Goal: Use online tool/utility: Utilize a website feature to perform a specific function

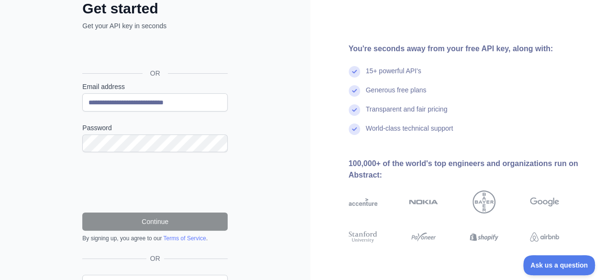
scroll to position [85, 0]
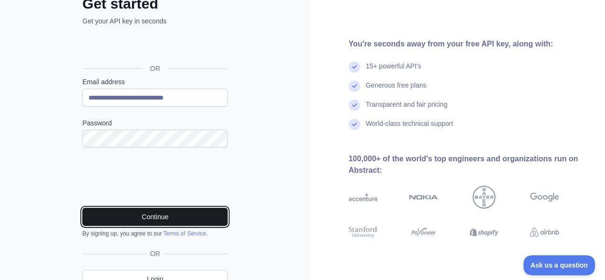
click at [112, 208] on button "Continue" at bounding box center [154, 217] width 145 height 18
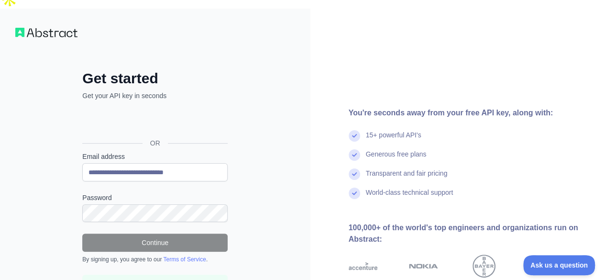
scroll to position [80, 0]
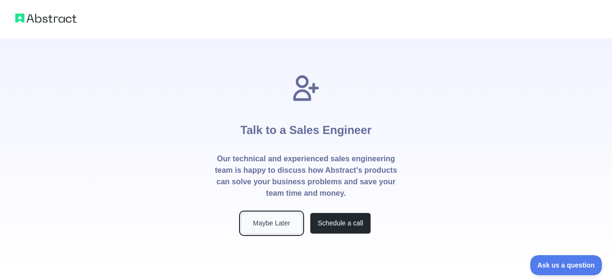
click at [279, 212] on button "Maybe Later" at bounding box center [271, 223] width 61 height 22
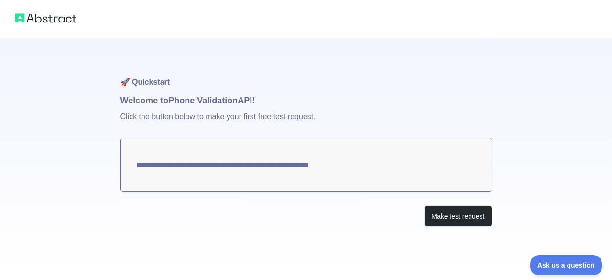
click at [207, 107] on p "Click the button below to make your first free test request." at bounding box center [307, 122] width 372 height 31
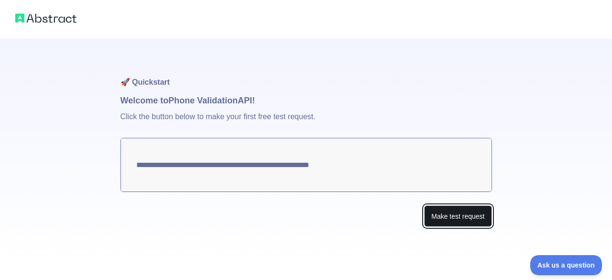
click at [459, 205] on button "Make test request" at bounding box center [457, 216] width 67 height 22
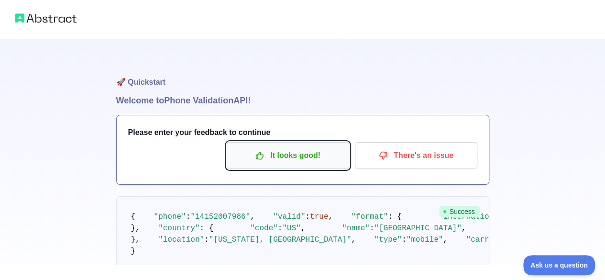
click at [271, 147] on p "It looks good!" at bounding box center [288, 155] width 108 height 16
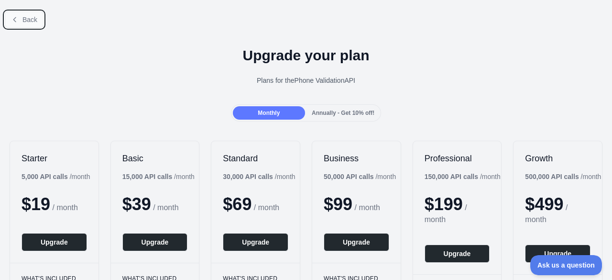
click at [24, 21] on span "Back" at bounding box center [29, 20] width 15 height 8
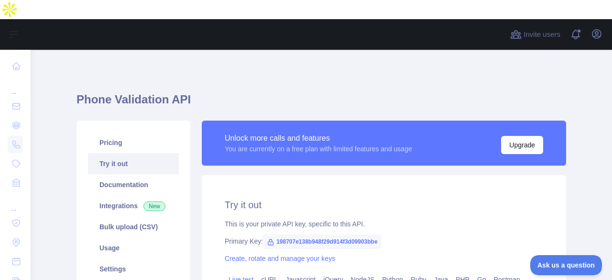
scroll to position [97, 0]
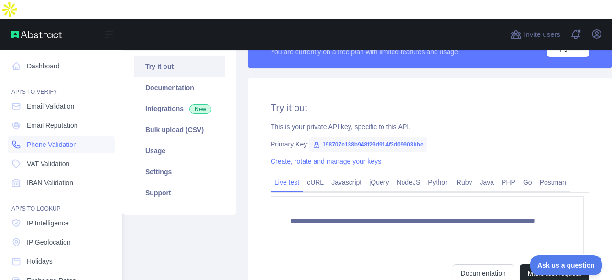
click at [21, 140] on icon at bounding box center [16, 145] width 10 height 10
click at [62, 140] on span "Phone Validation" at bounding box center [52, 145] width 50 height 10
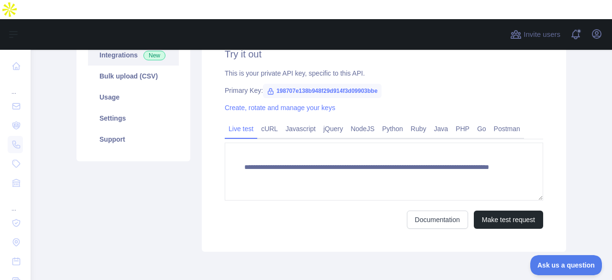
scroll to position [173, 0]
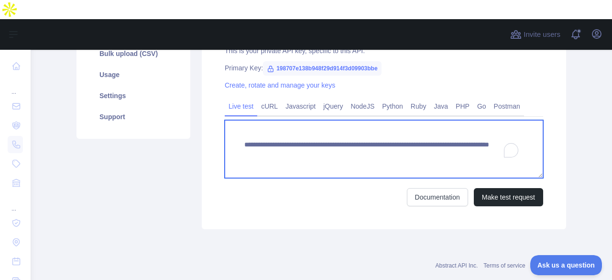
drag, startPoint x: 357, startPoint y: 126, endPoint x: 254, endPoint y: 122, distance: 103.4
click at [254, 122] on textarea "**********" at bounding box center [384, 149] width 319 height 58
click at [244, 123] on textarea "**********" at bounding box center [384, 149] width 319 height 58
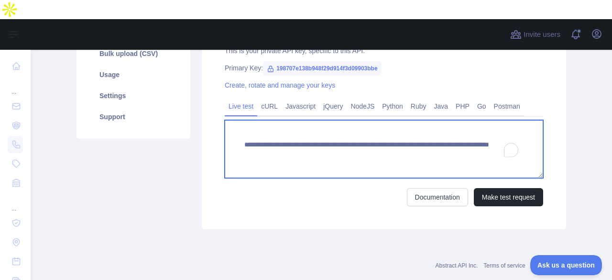
click at [244, 123] on textarea "**********" at bounding box center [384, 149] width 319 height 58
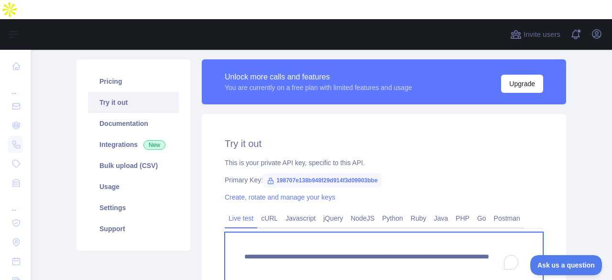
scroll to position [58, 0]
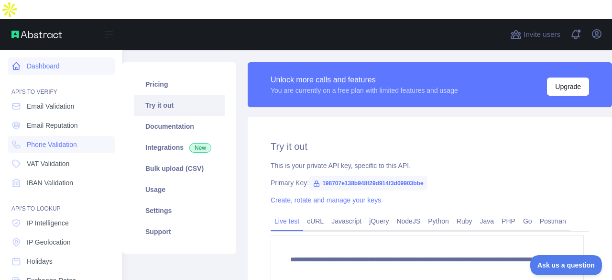
click at [29, 57] on link "Dashboard" at bounding box center [61, 65] width 107 height 17
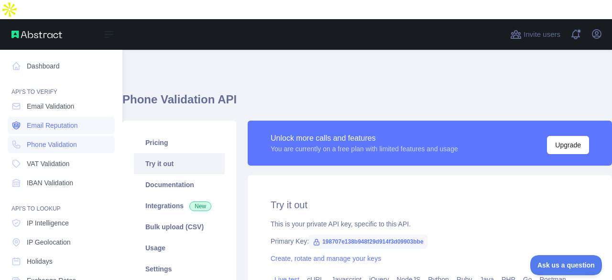
click at [51, 121] on span "Email Reputation" at bounding box center [52, 126] width 51 height 10
click at [62, 101] on span "Email Validation" at bounding box center [50, 106] width 47 height 10
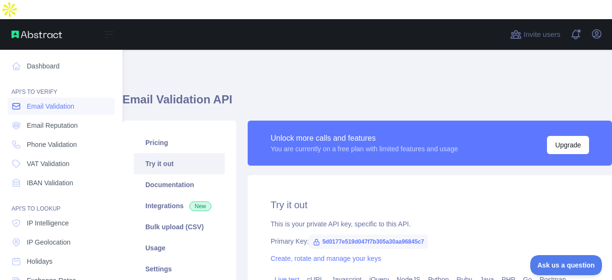
click at [62, 101] on span "Email Validation" at bounding box center [50, 106] width 47 height 10
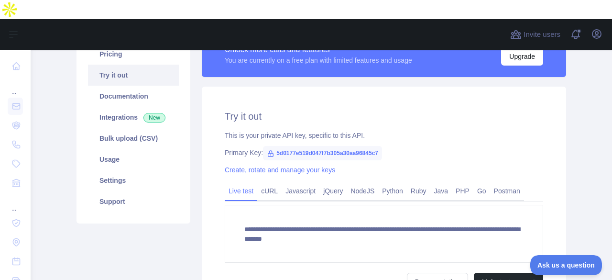
scroll to position [173, 0]
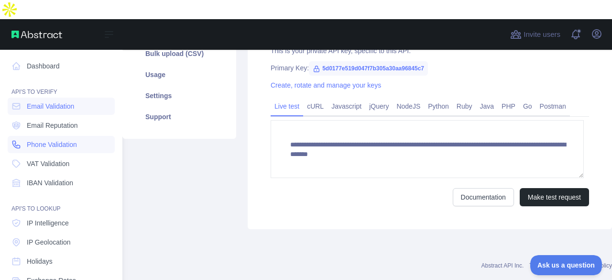
click at [18, 140] on icon at bounding box center [16, 145] width 10 height 10
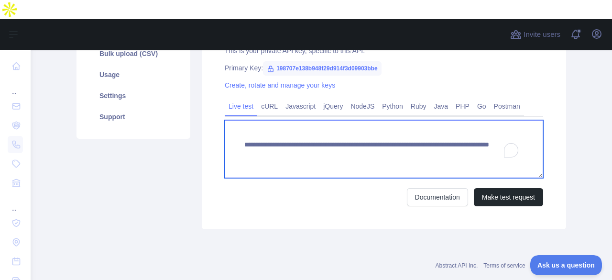
click at [458, 132] on textarea "**********" at bounding box center [384, 149] width 319 height 58
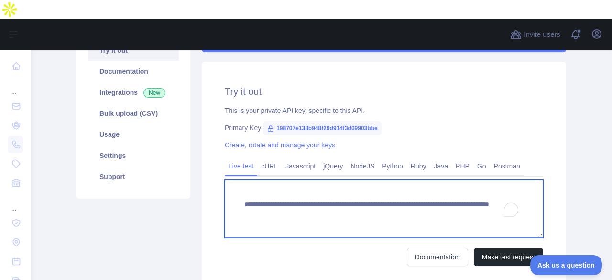
scroll to position [114, 0]
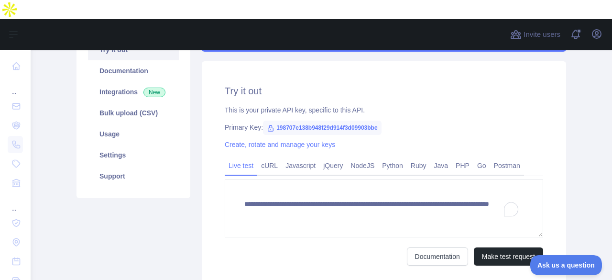
click at [339, 121] on span "198707e138b948f29d914f3d09903bbe" at bounding box center [322, 128] width 119 height 14
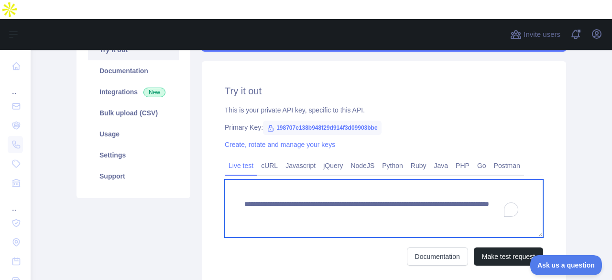
click at [413, 197] on textarea "**********" at bounding box center [384, 208] width 319 height 58
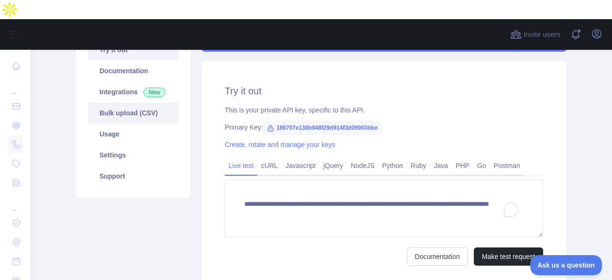
click at [111, 102] on link "Bulk upload (CSV)" at bounding box center [133, 112] width 91 height 21
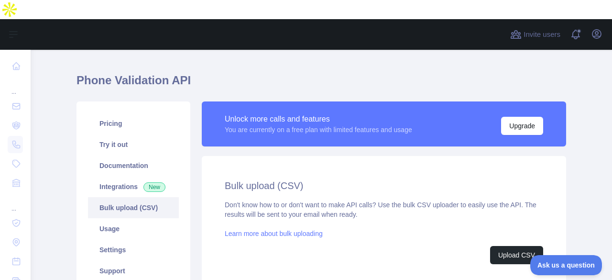
scroll to position [18, 0]
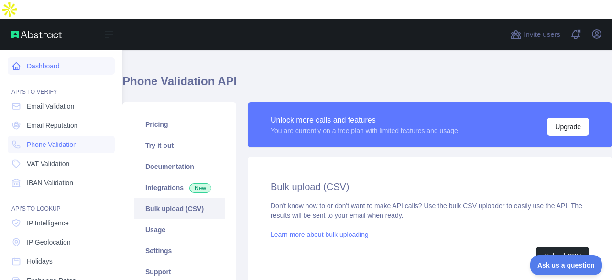
click at [39, 57] on link "Dashboard" at bounding box center [61, 65] width 107 height 17
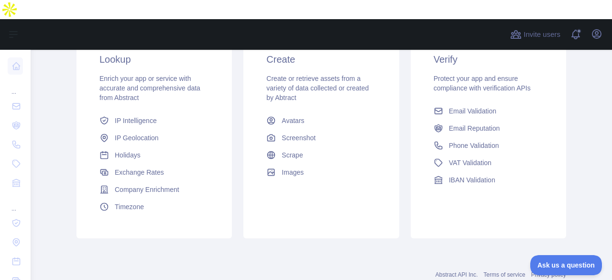
scroll to position [186, 0]
click at [474, 107] on span "Email Validation" at bounding box center [472, 112] width 47 height 10
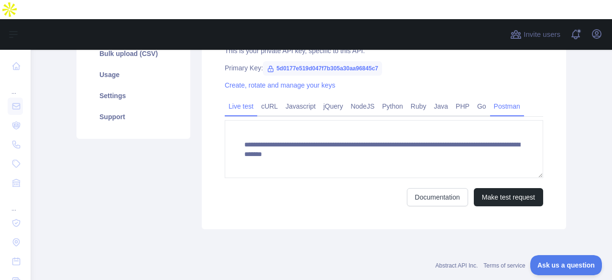
click at [490, 99] on link "Postman" at bounding box center [507, 106] width 34 height 15
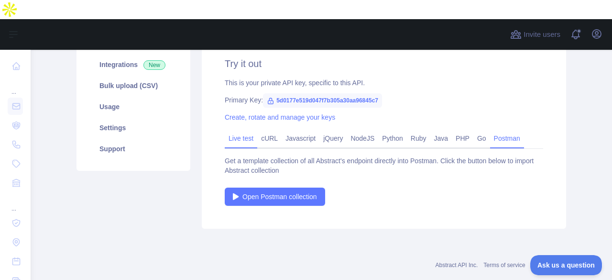
click at [242, 131] on link "Live test" at bounding box center [241, 138] width 33 height 15
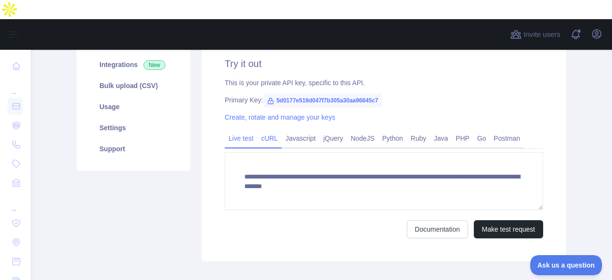
click at [265, 131] on link "cURL" at bounding box center [269, 138] width 24 height 15
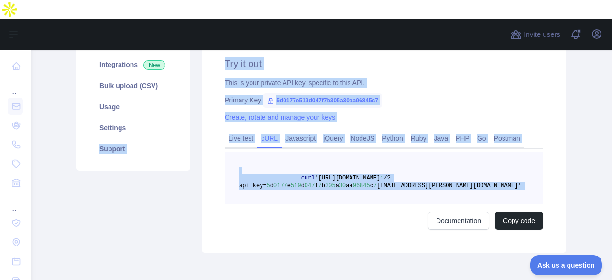
drag, startPoint x: 193, startPoint y: 190, endPoint x: 32, endPoint y: 210, distance: 161.9
click at [32, 210] on main "Email Validation API Pricing Try it out Documentation Integrations New Bulk upl…" at bounding box center [322, 174] width 582 height 249
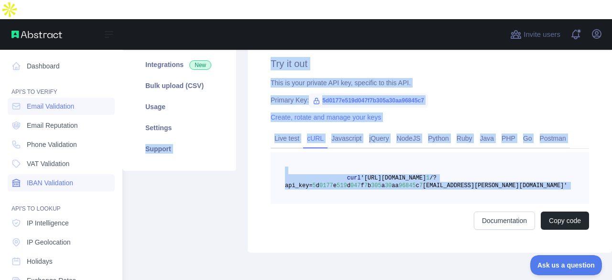
drag, startPoint x: 45, startPoint y: 203, endPoint x: 21, endPoint y: 165, distance: 45.0
click at [21, 178] on icon at bounding box center [16, 183] width 10 height 10
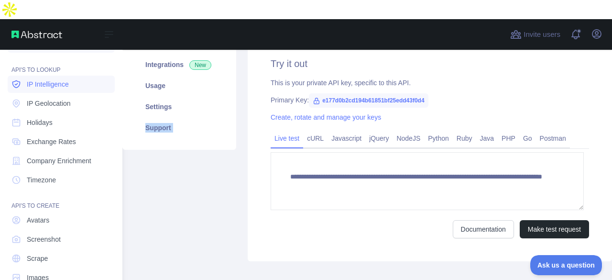
scroll to position [141, 0]
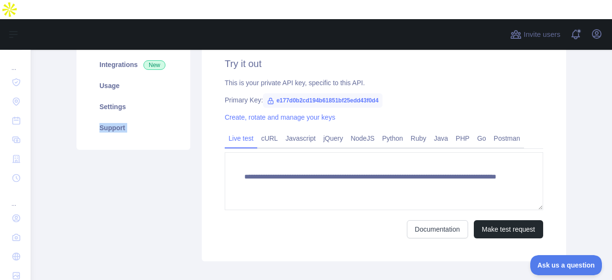
click at [165, 169] on div "Pricing Try it out Documentation Integrations New Usage Settings Support" at bounding box center [133, 120] width 125 height 282
